Goal: Task Accomplishment & Management: Use online tool/utility

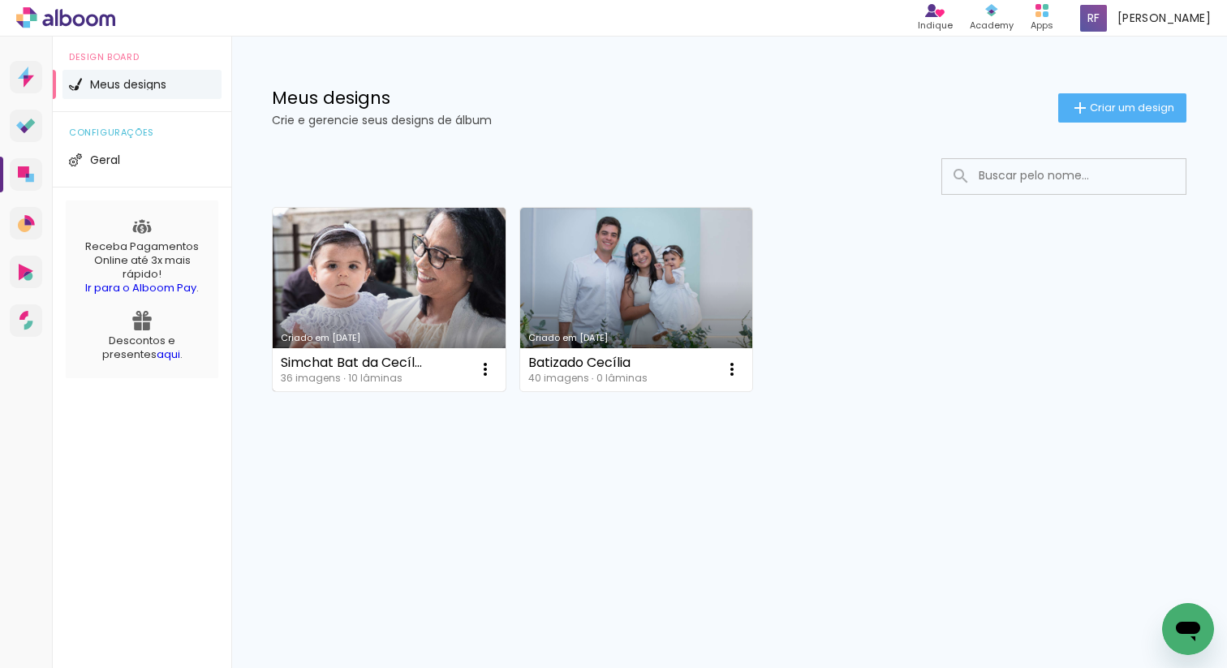
click at [386, 286] on link "Criado em [DATE]" at bounding box center [389, 299] width 233 height 183
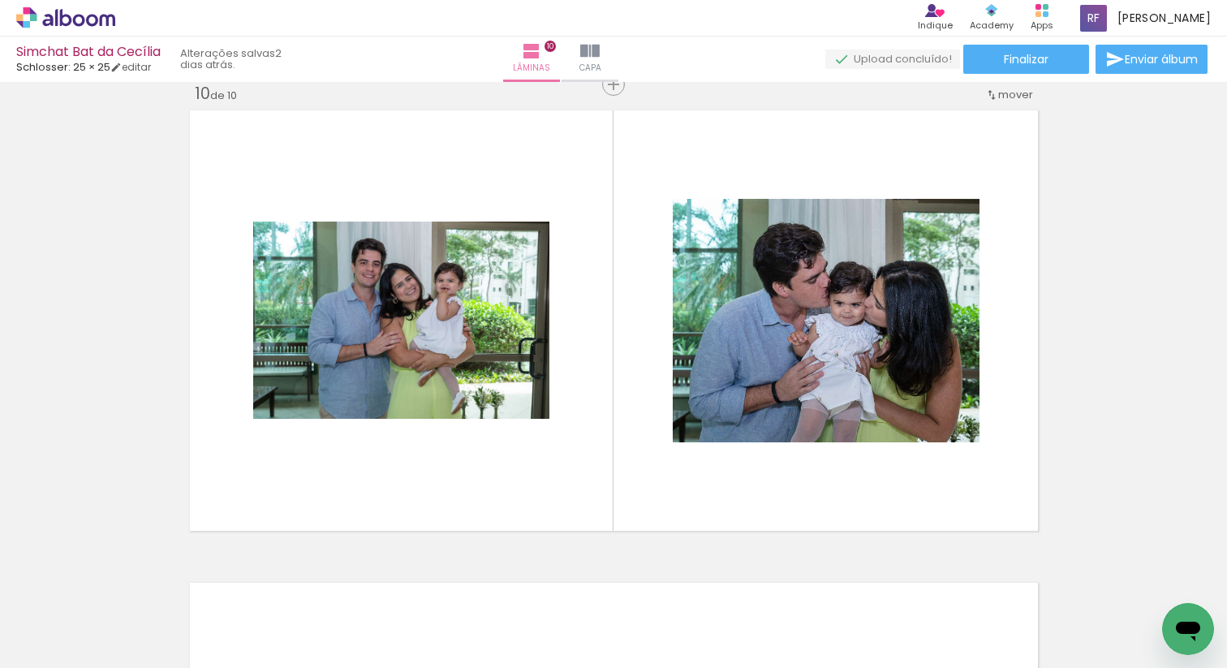
scroll to position [4393, 0]
